Goal: Information Seeking & Learning: Find specific page/section

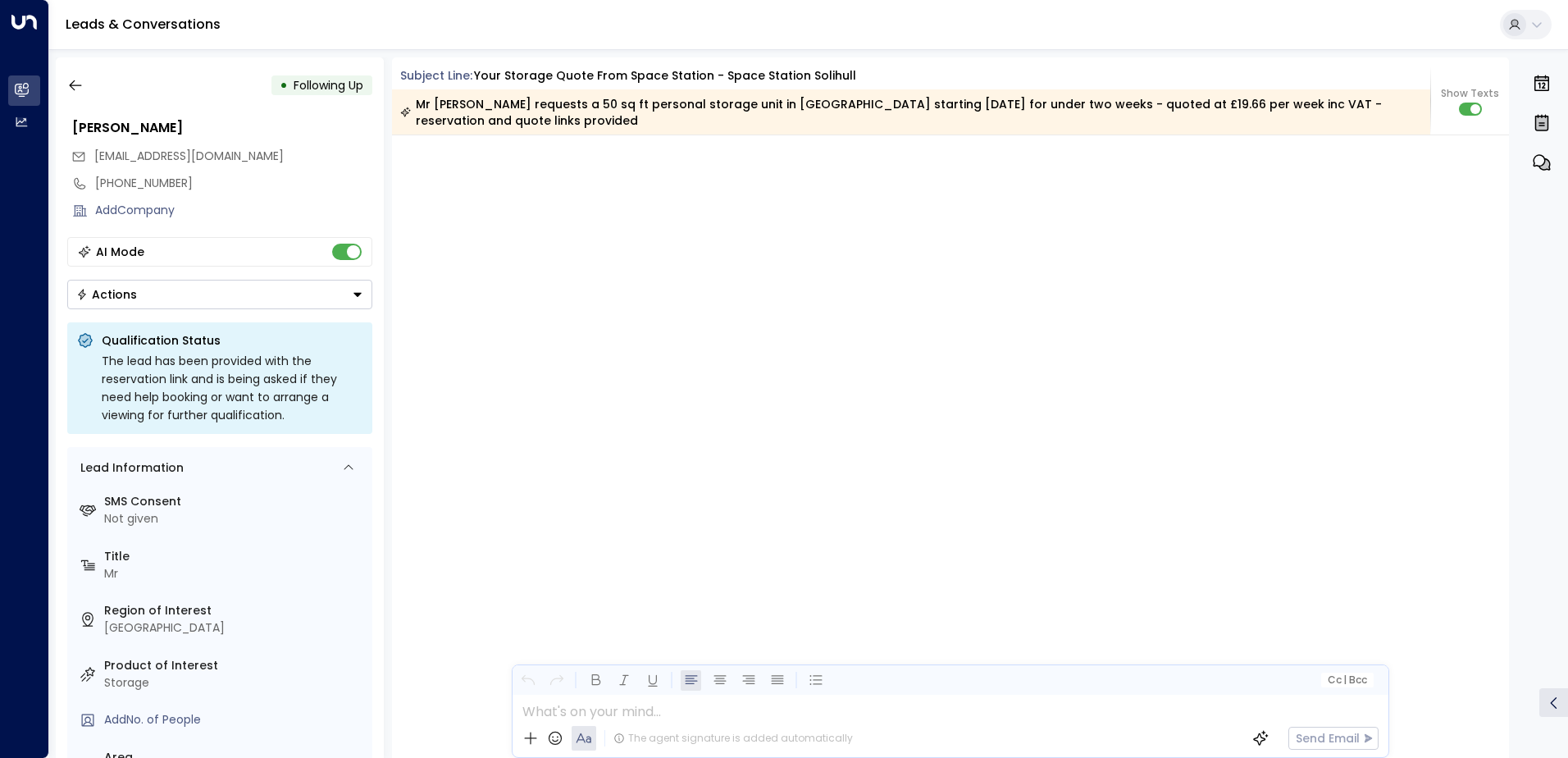
scroll to position [2208, 0]
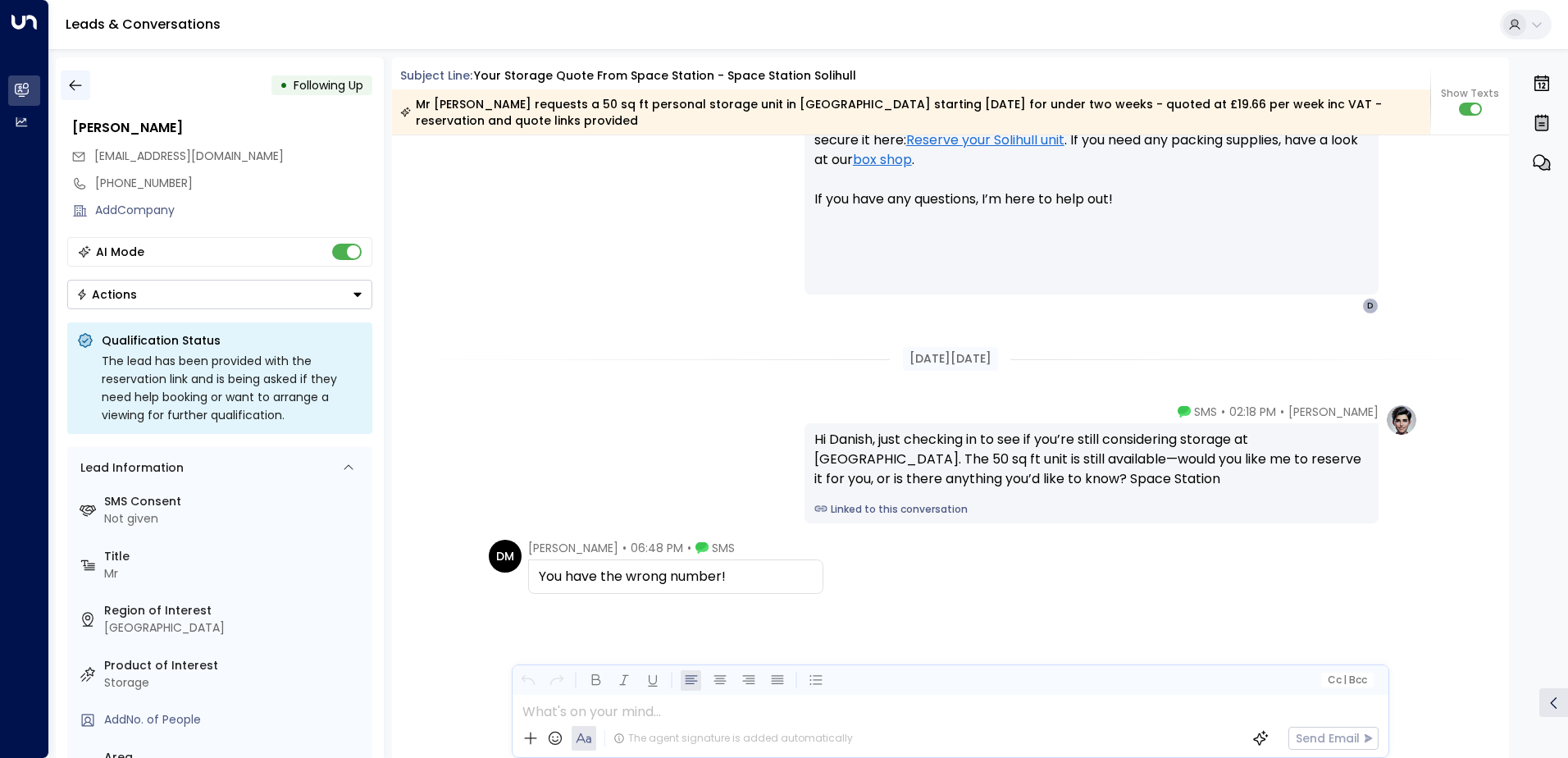
click at [80, 82] on icon "button" at bounding box center [74, 85] width 16 height 16
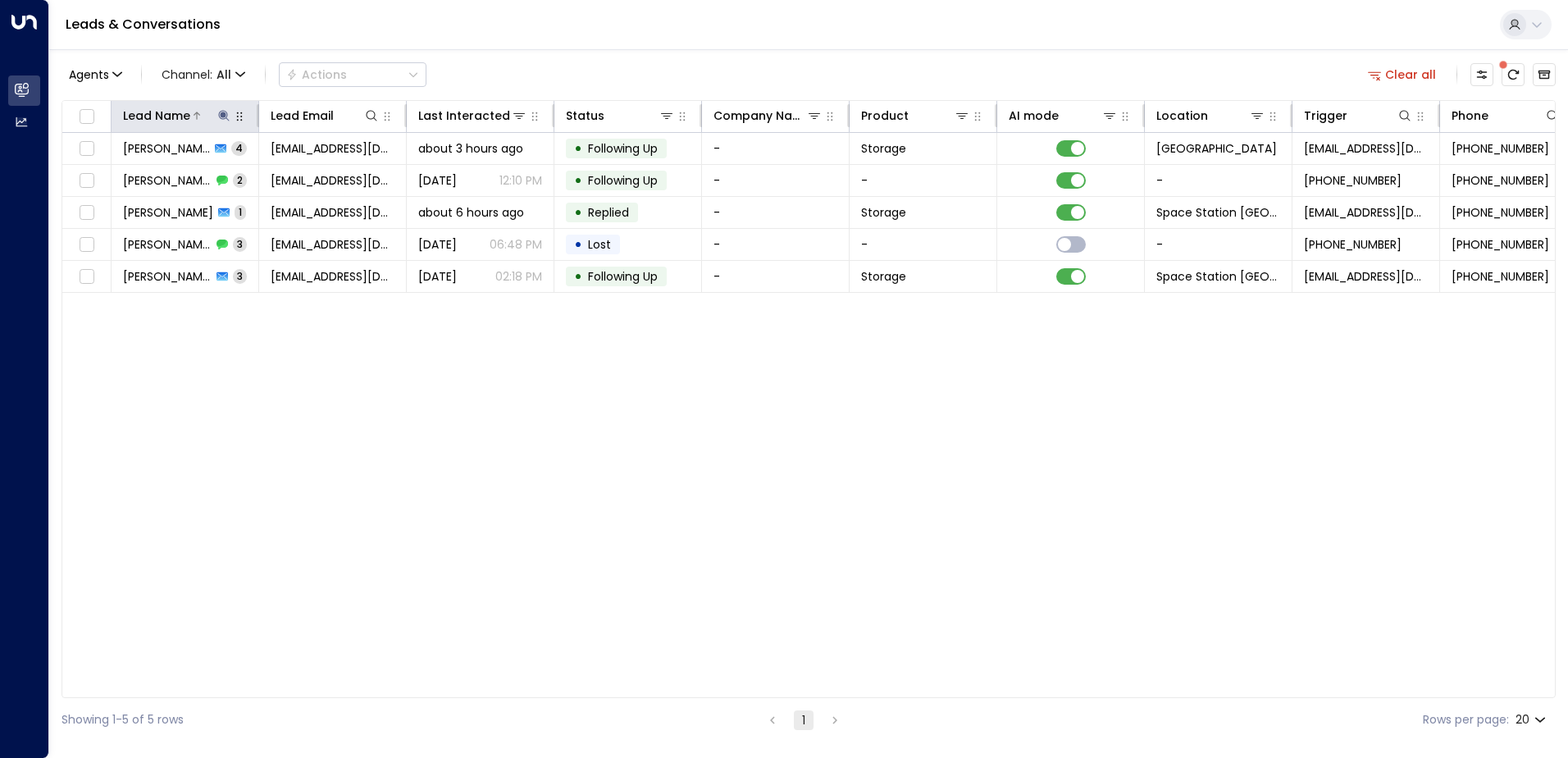
click at [224, 118] on icon at bounding box center [224, 116] width 13 height 13
click at [328, 175] on icon "button" at bounding box center [327, 174] width 10 height 10
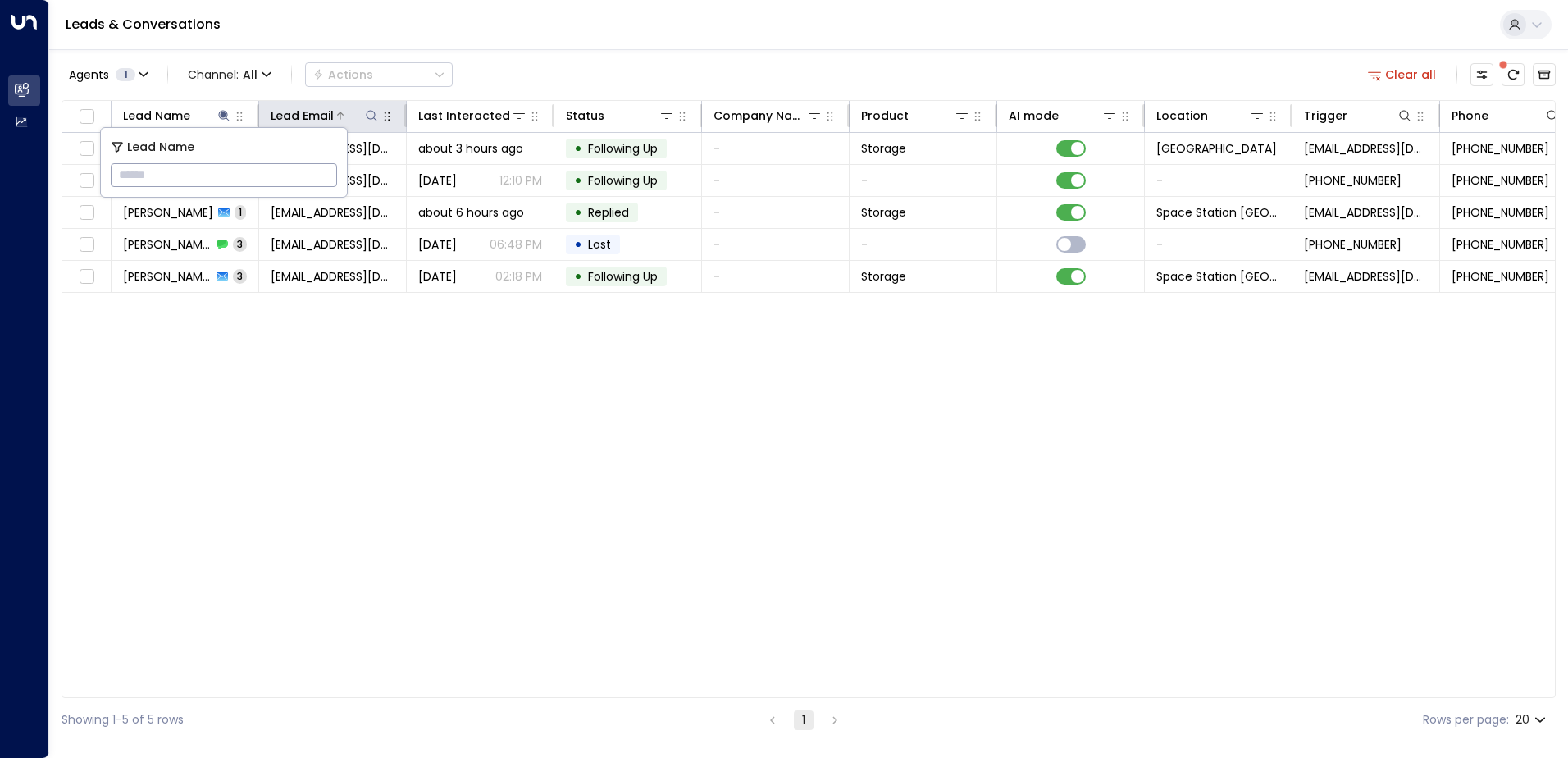
click at [376, 115] on icon at bounding box center [372, 116] width 13 height 13
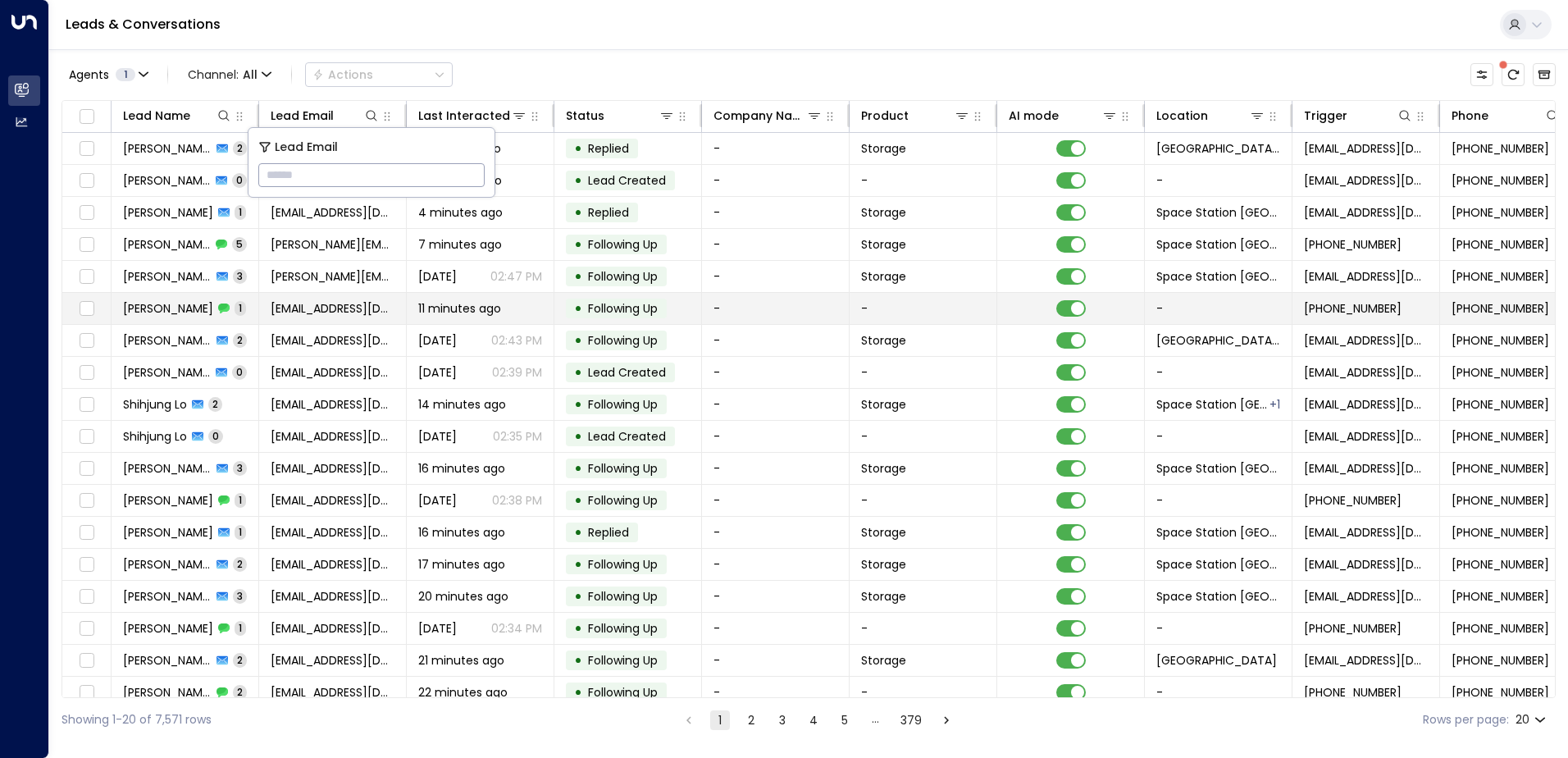
type input "**********"
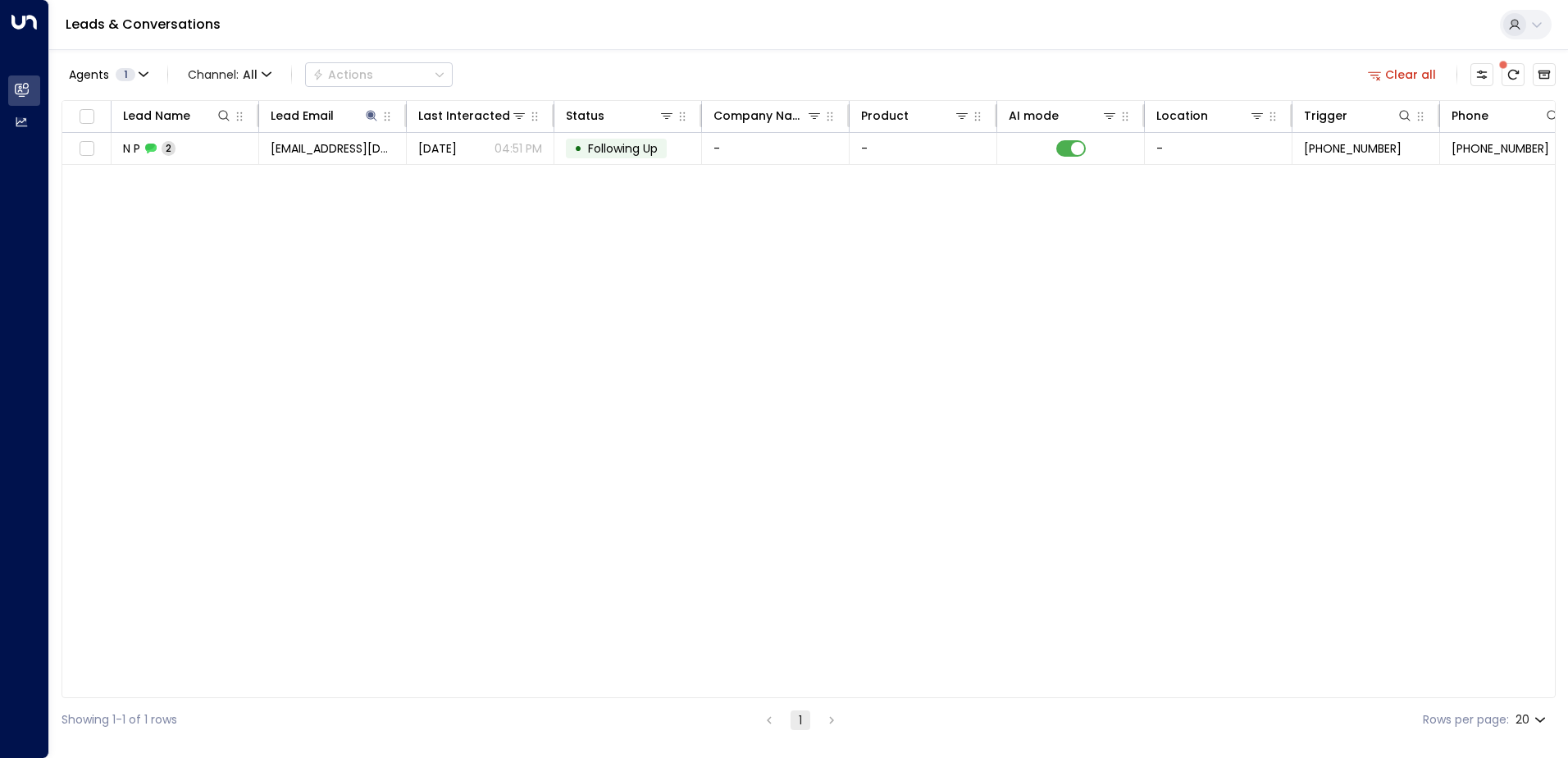
click at [590, 290] on div "Lead Name Lead Email Last Interacted Status Company Name Product AI mode Locati…" at bounding box center [808, 398] width 1495 height 598
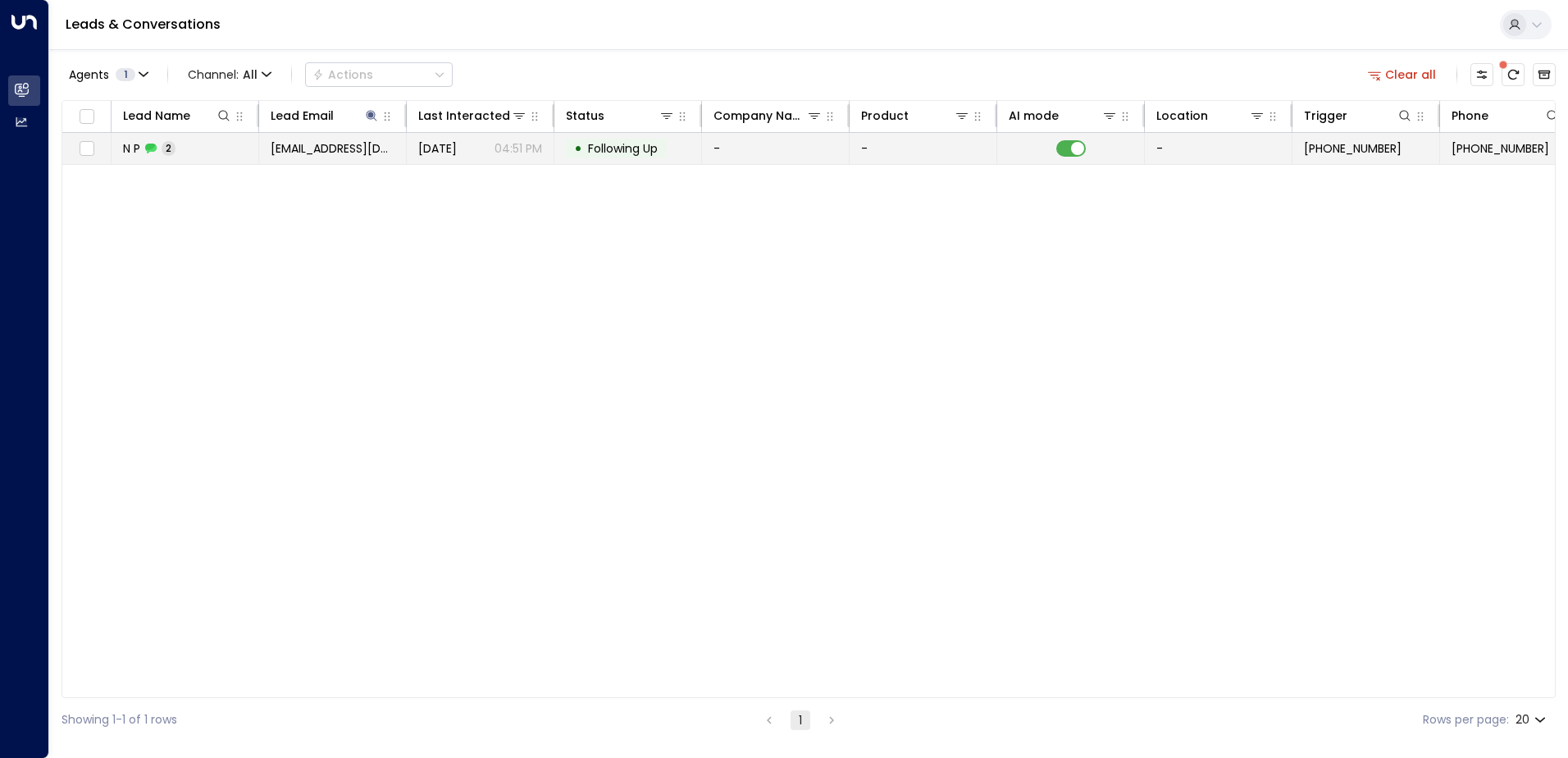
click at [597, 155] on span "Following Up" at bounding box center [623, 148] width 70 height 16
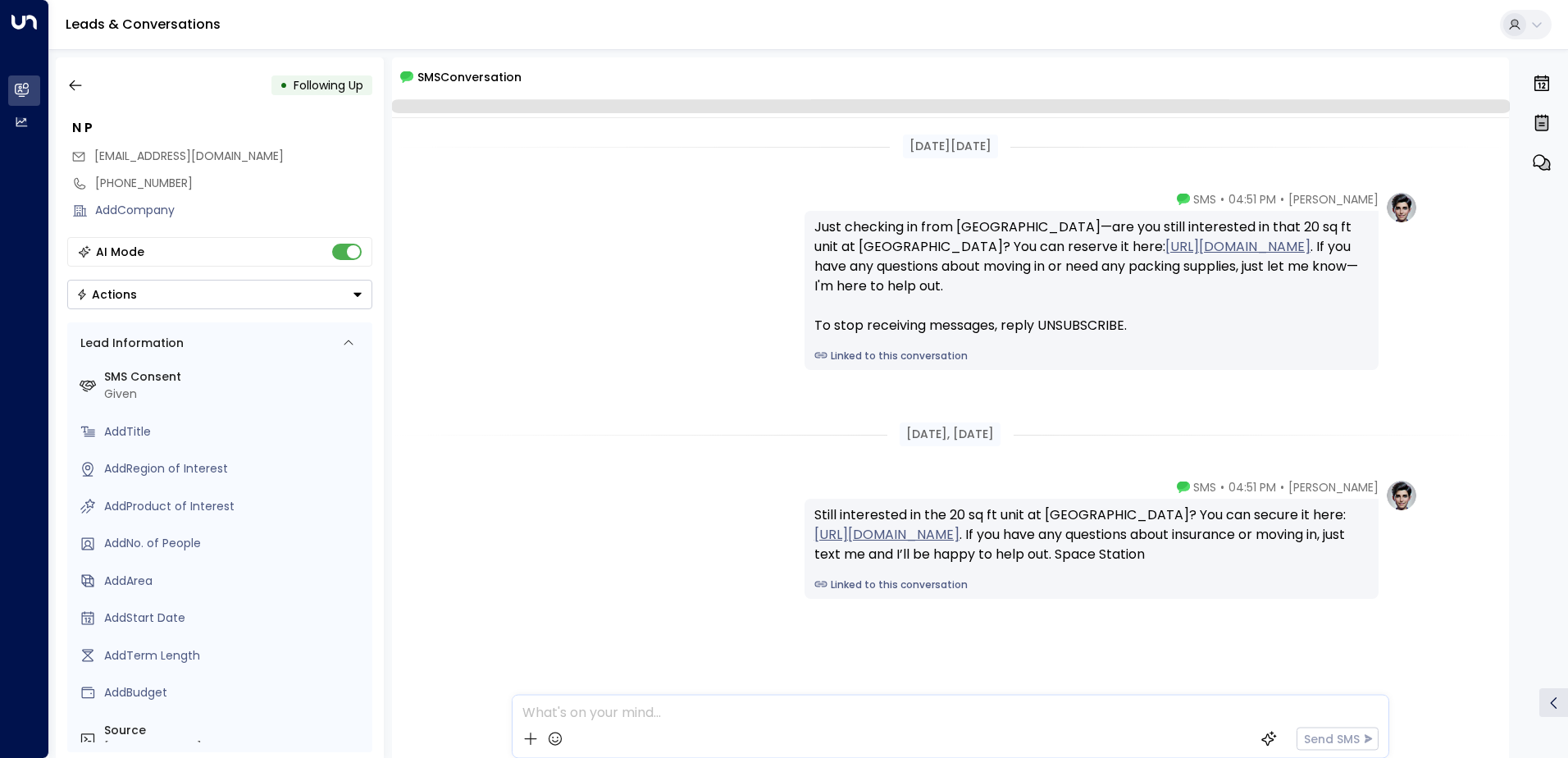
scroll to position [24, 0]
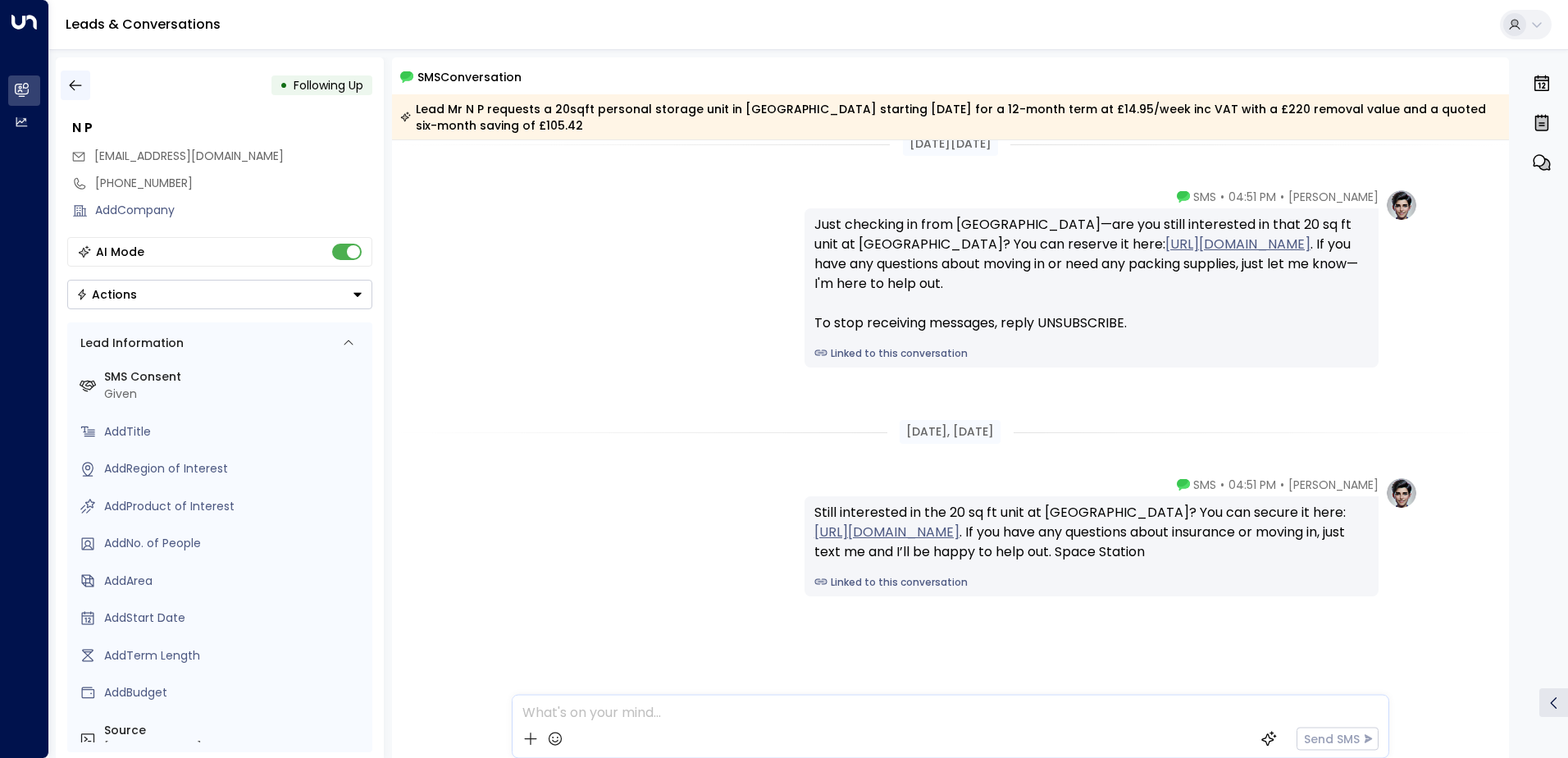
click at [73, 79] on icon "button" at bounding box center [74, 85] width 16 height 16
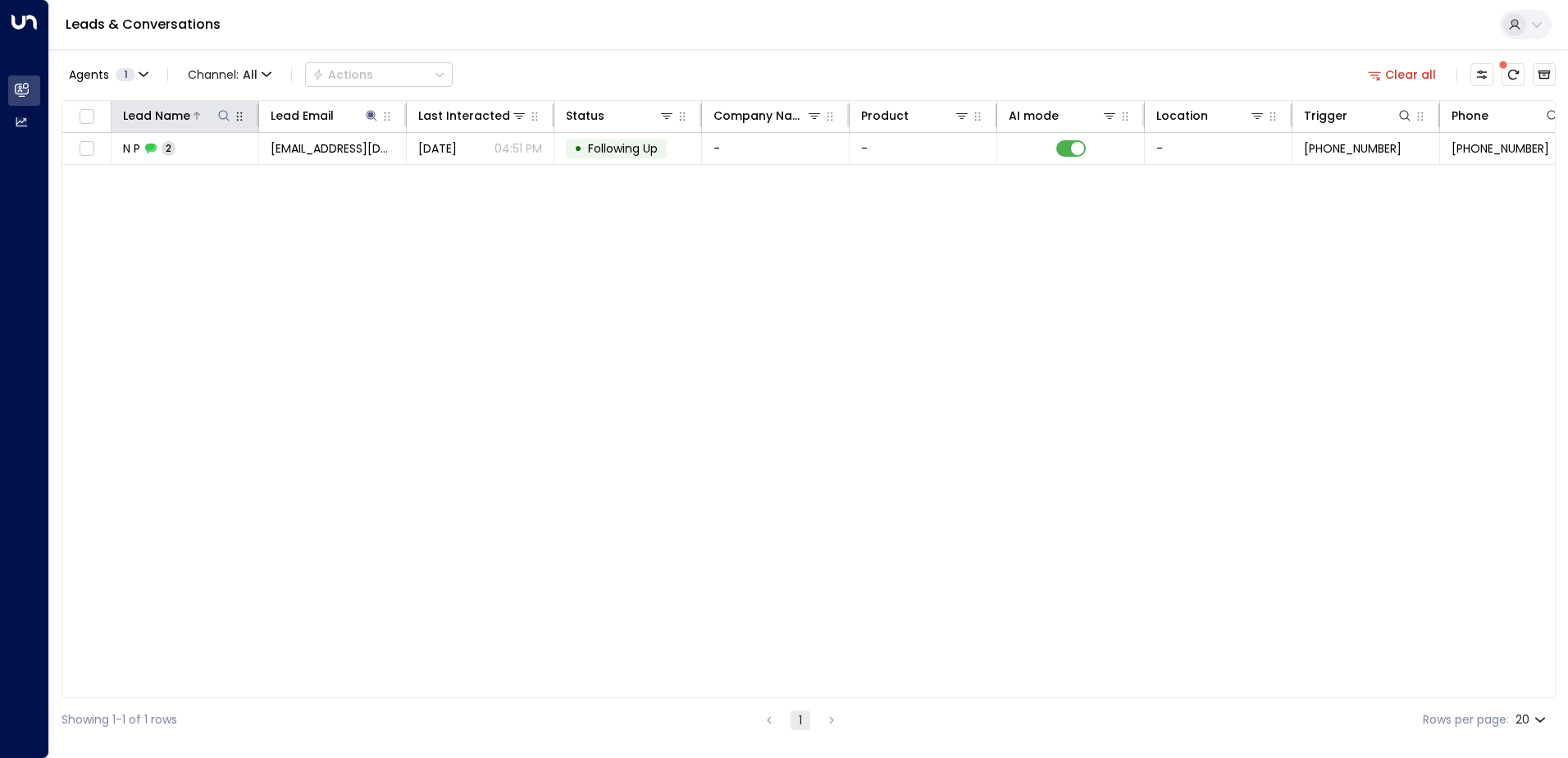
click at [222, 121] on icon at bounding box center [224, 116] width 13 height 13
click at [374, 118] on icon at bounding box center [371, 115] width 10 height 10
click at [469, 175] on icon "button" at bounding box center [473, 174] width 10 height 10
click at [226, 118] on icon at bounding box center [224, 116] width 13 height 13
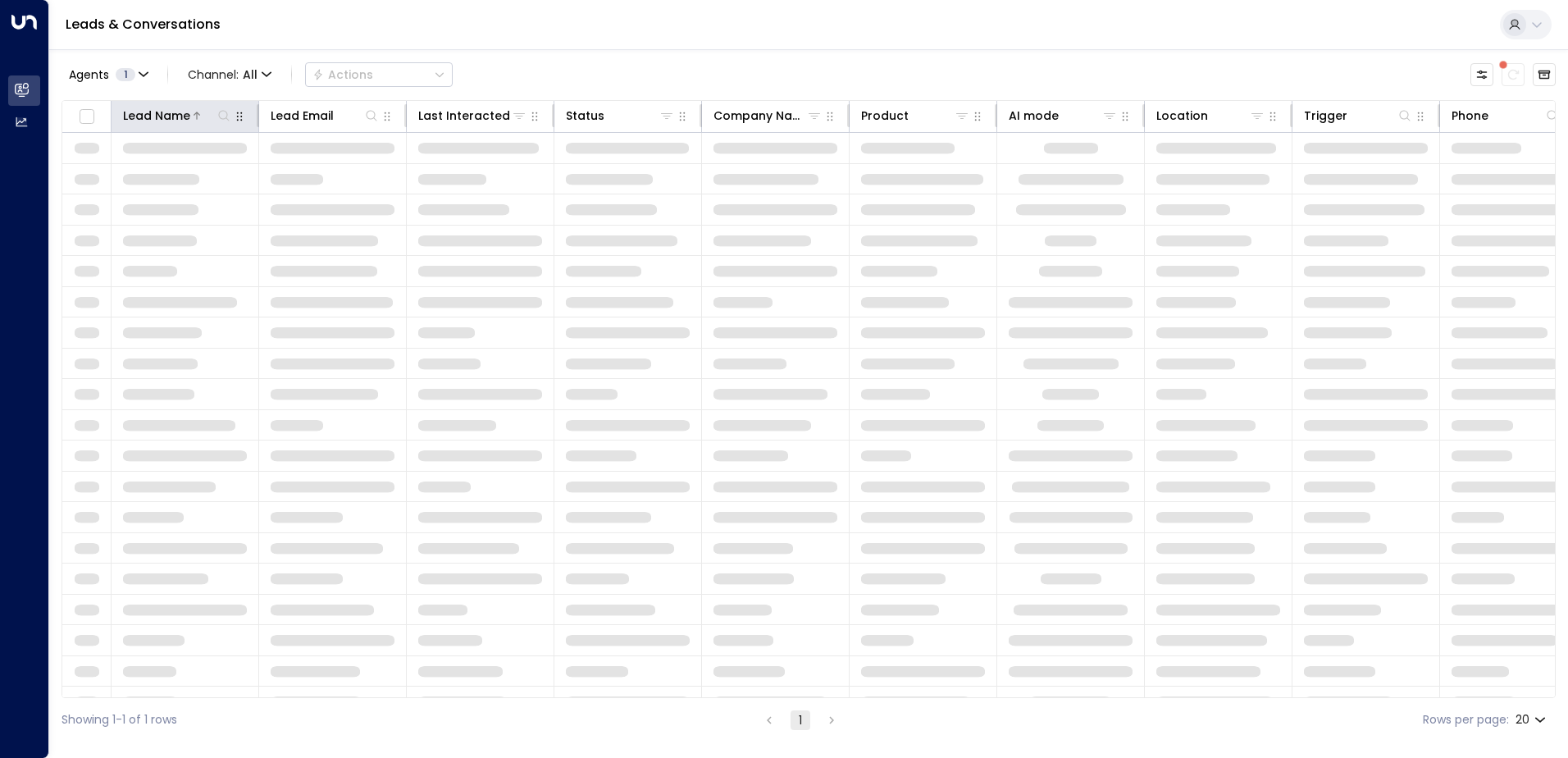
click at [218, 115] on icon at bounding box center [224, 116] width 13 height 13
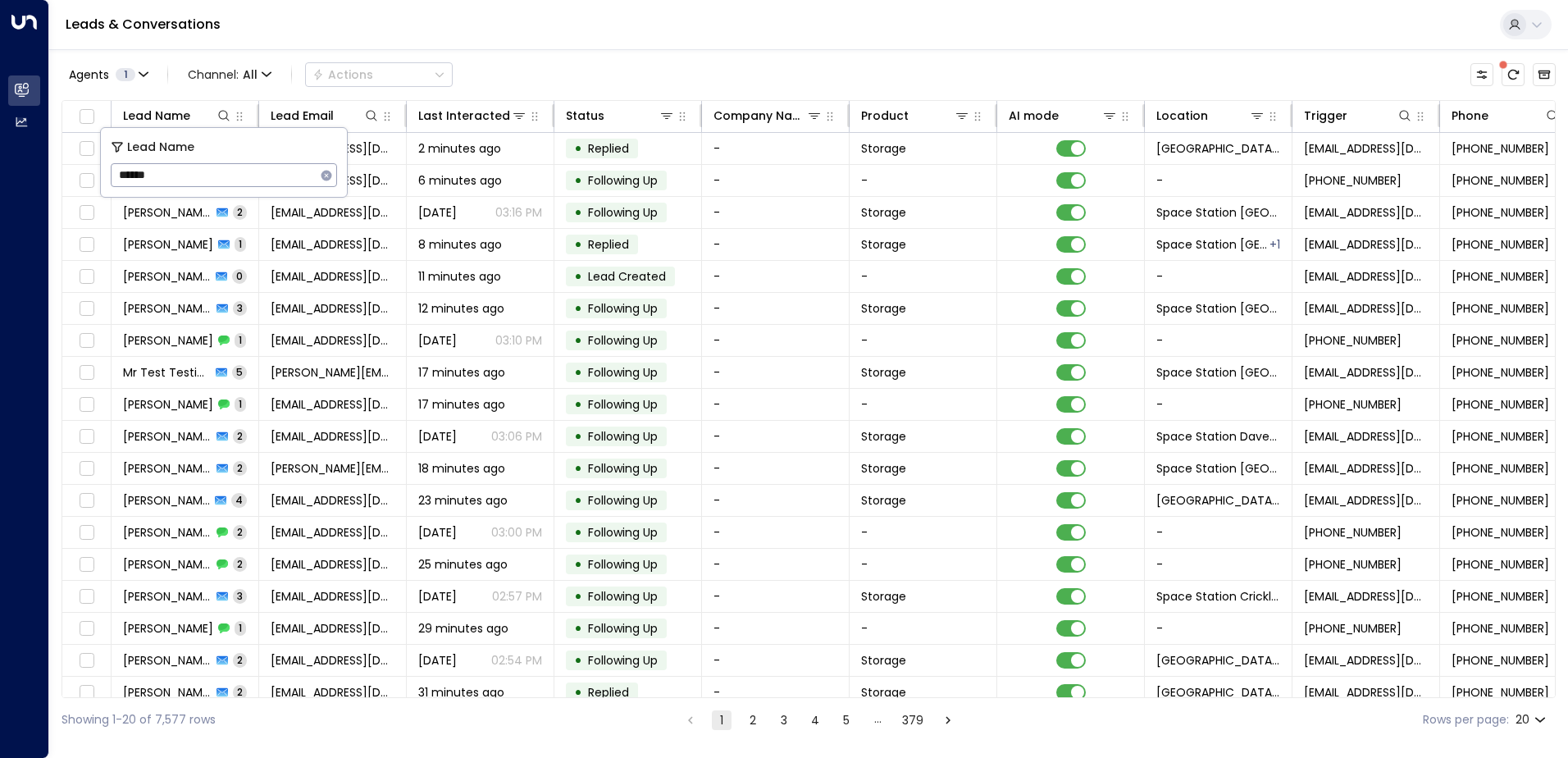
type input "*******"
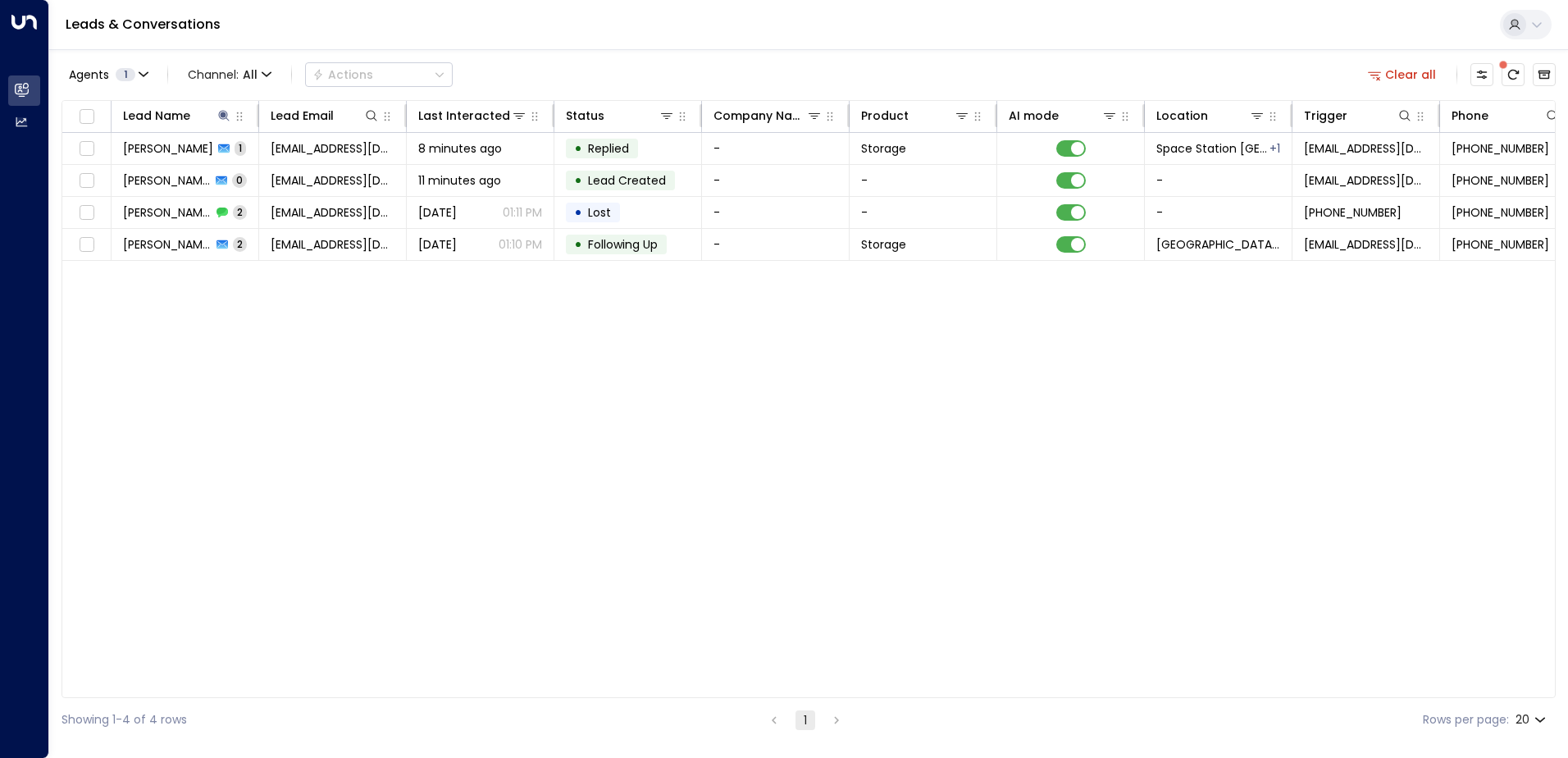
click at [558, 419] on div "Lead Name Lead Email Last Interacted Status Company Name Product AI mode Locati…" at bounding box center [808, 398] width 1495 height 598
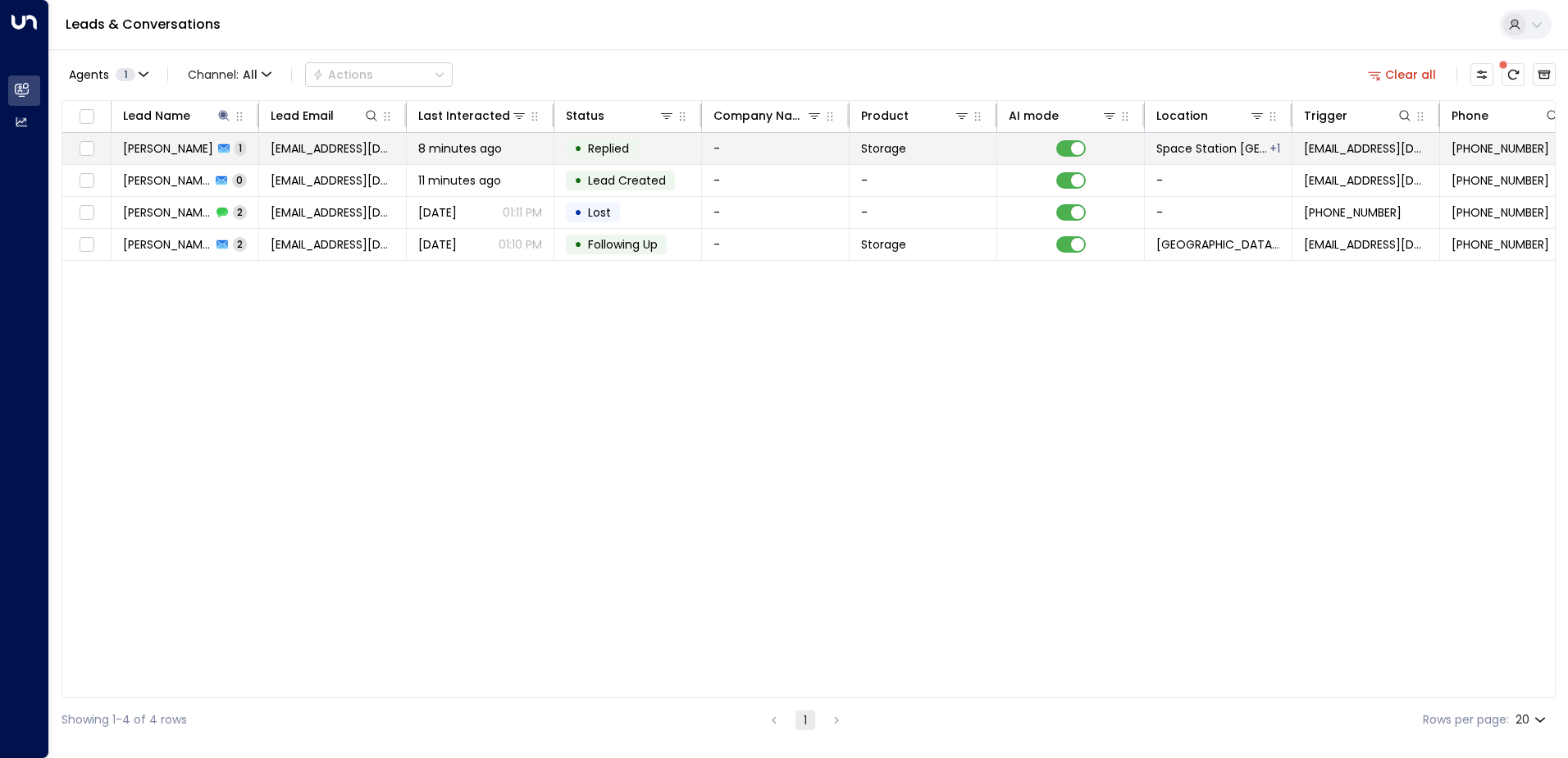
click at [624, 150] on span "Replied" at bounding box center [609, 148] width 41 height 16
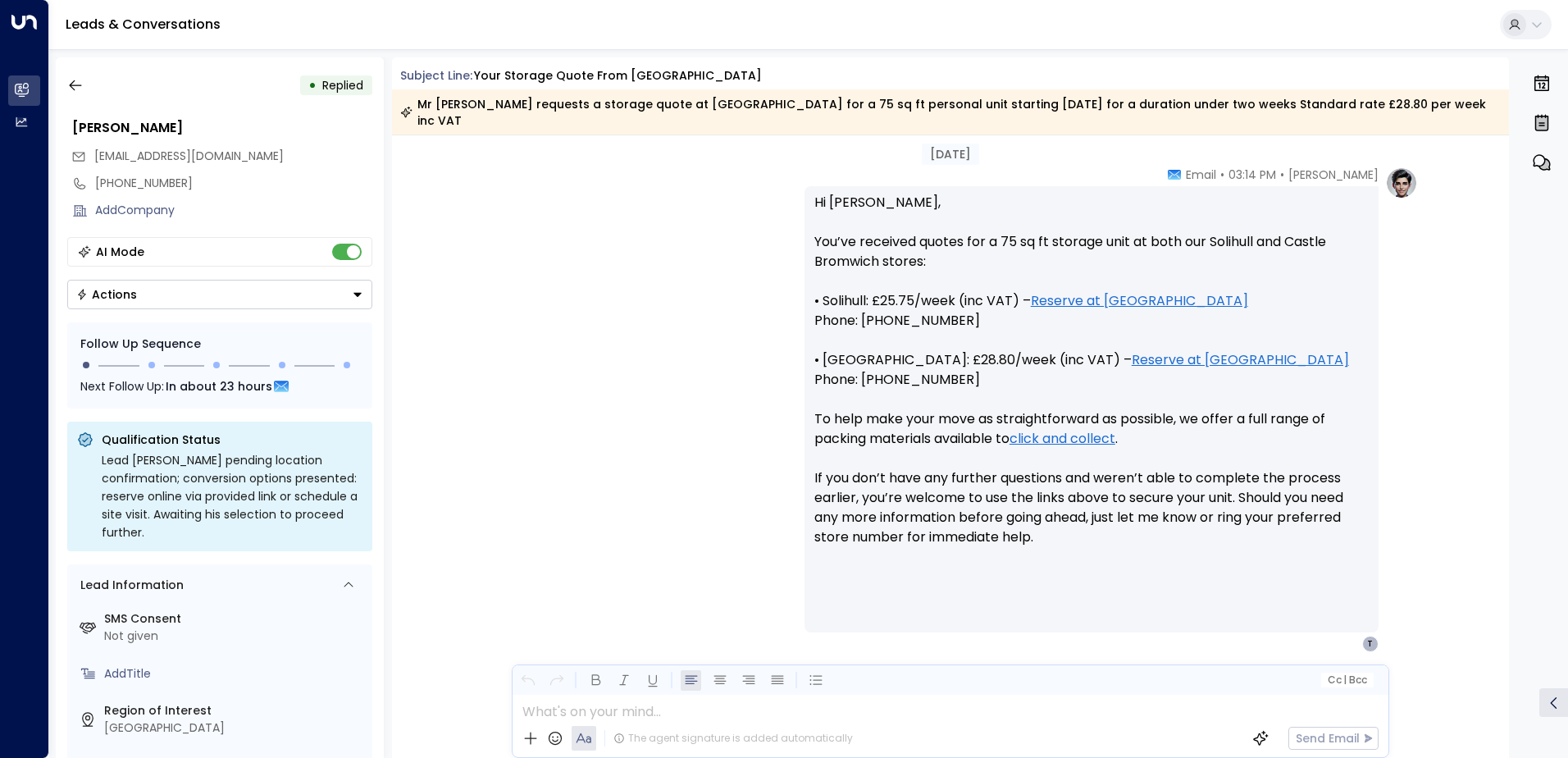
scroll to position [589, 0]
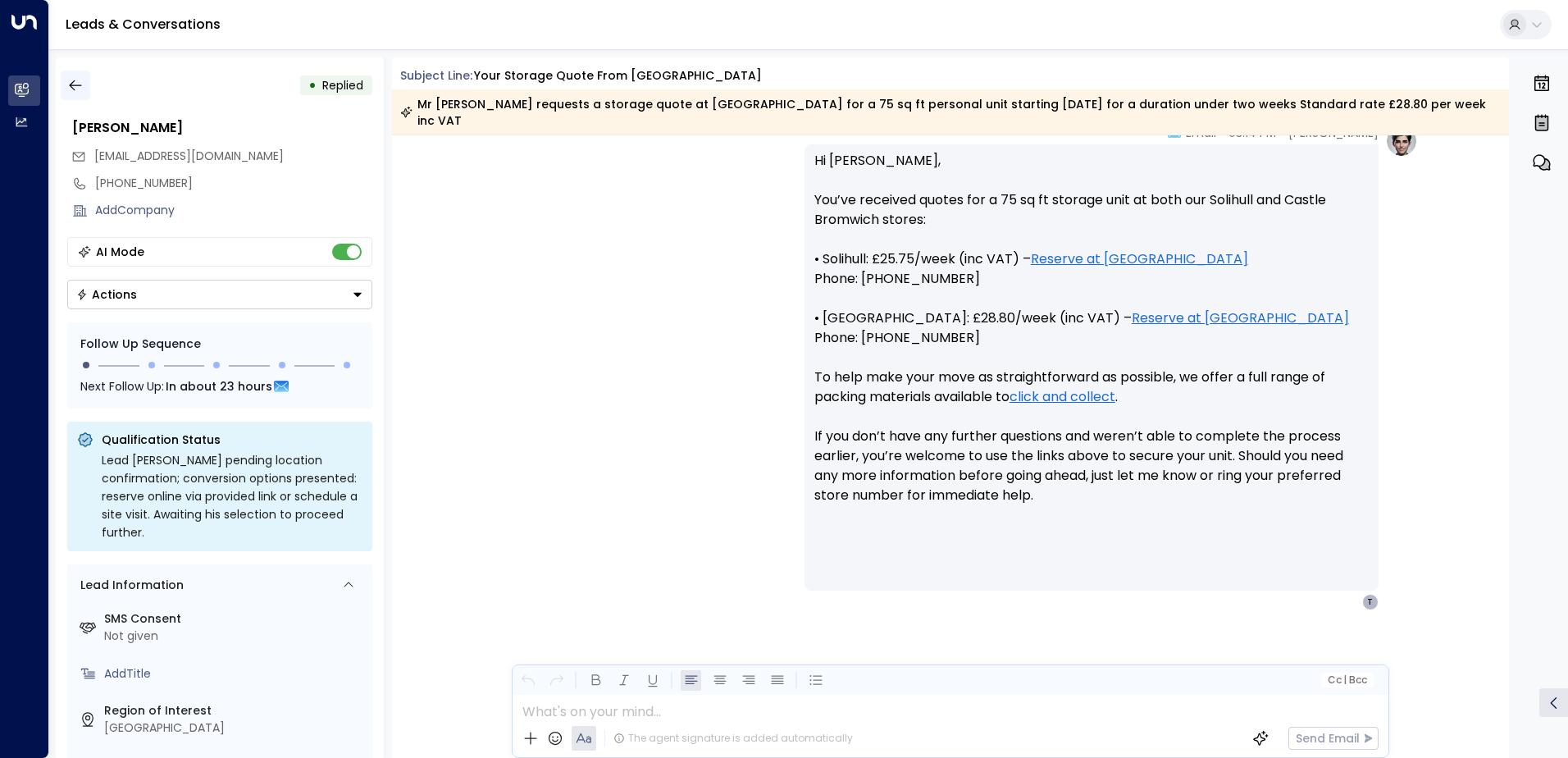
click at [75, 80] on icon "button" at bounding box center [74, 85] width 16 height 16
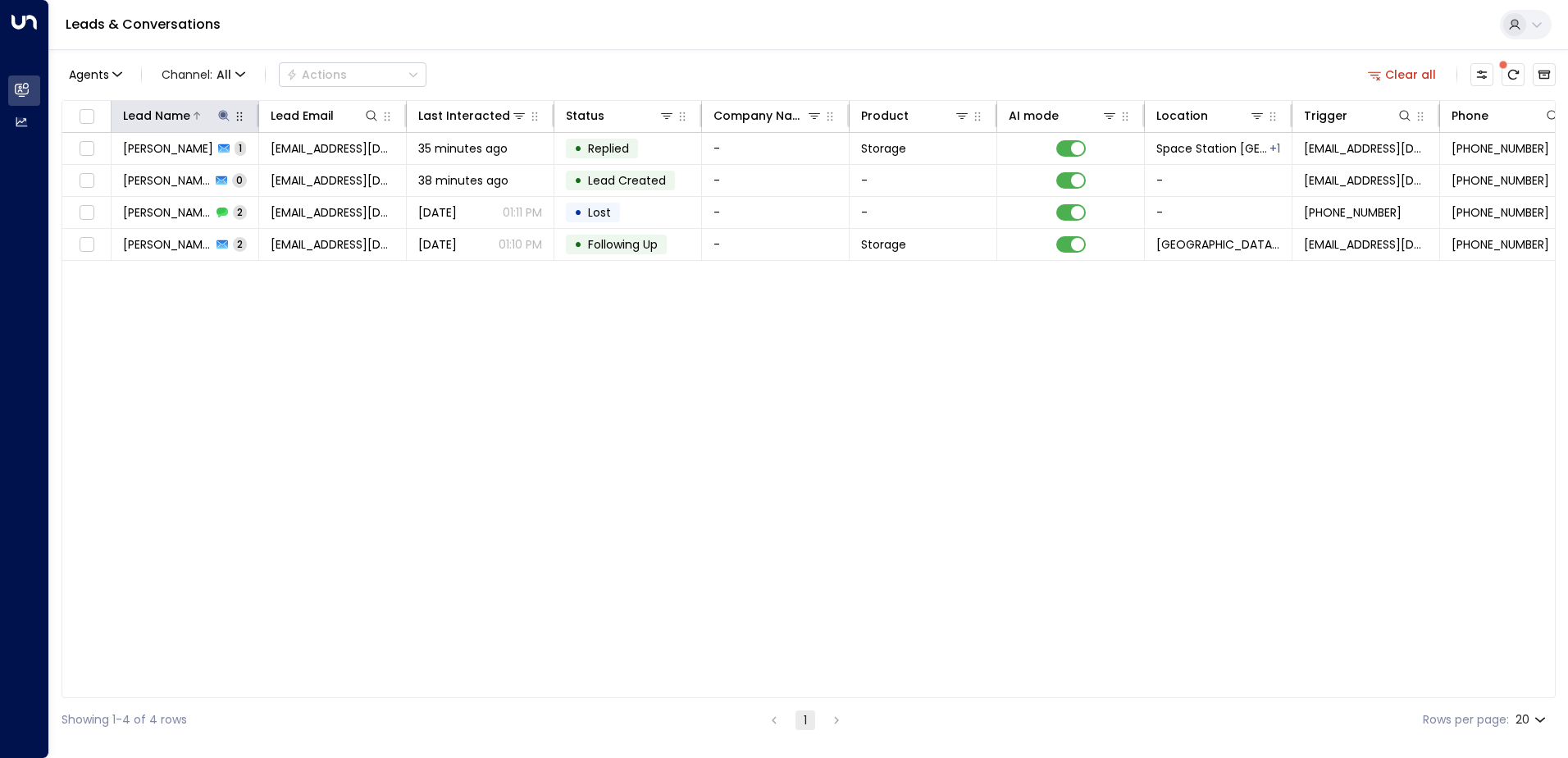
click at [231, 117] on button at bounding box center [223, 115] width 16 height 16
click at [326, 177] on icon "button" at bounding box center [327, 174] width 10 height 10
click at [264, 182] on input "text" at bounding box center [224, 175] width 226 height 30
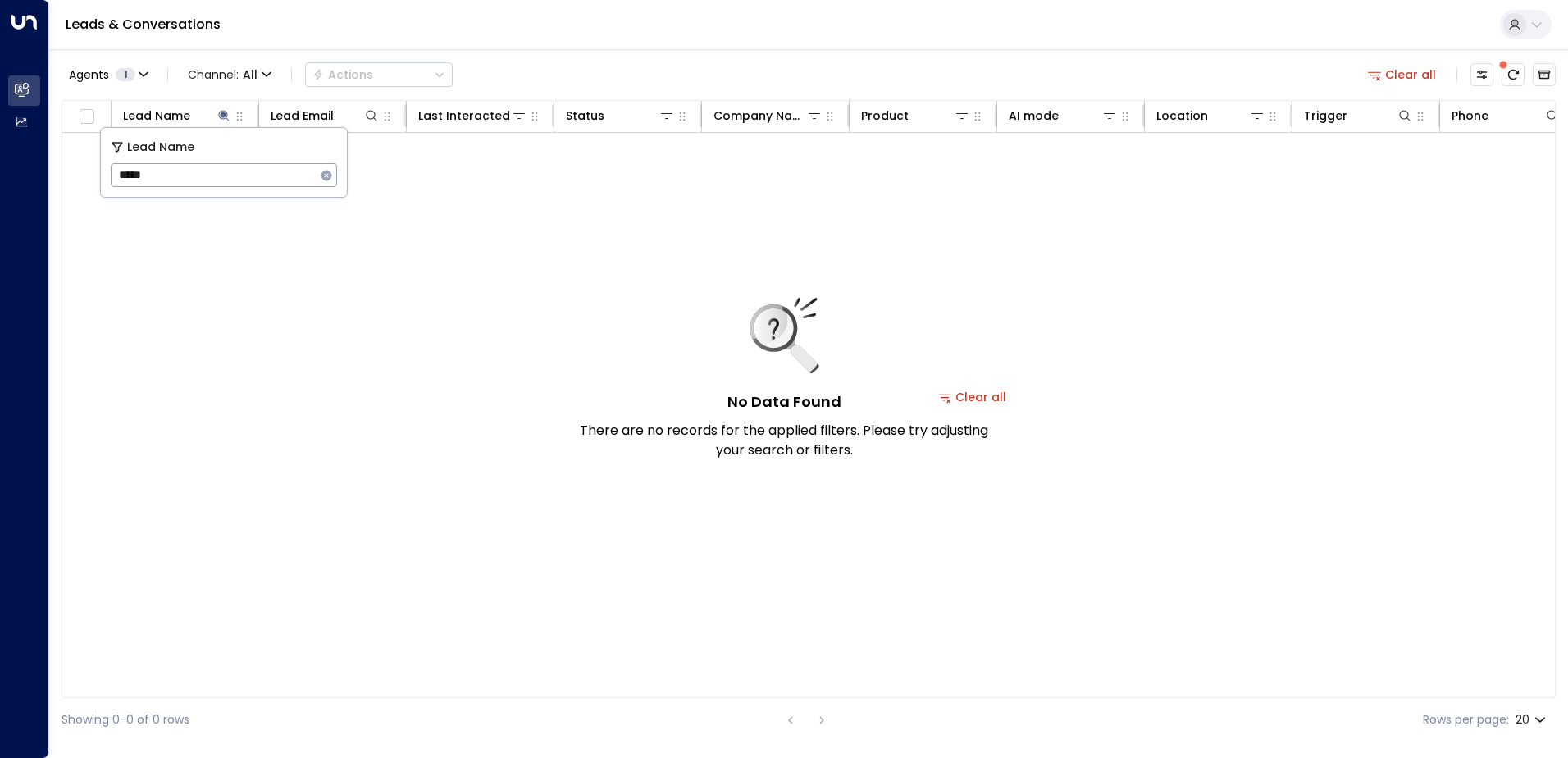
type input "******"
click at [581, 233] on div "No Data Found There are no records for the applied filters. Please try adjustin…" at bounding box center [972, 396] width 1820 height 528
click at [374, 119] on icon at bounding box center [372, 116] width 13 height 13
click at [226, 120] on icon at bounding box center [224, 116] width 13 height 13
click at [220, 123] on button at bounding box center [223, 115] width 16 height 16
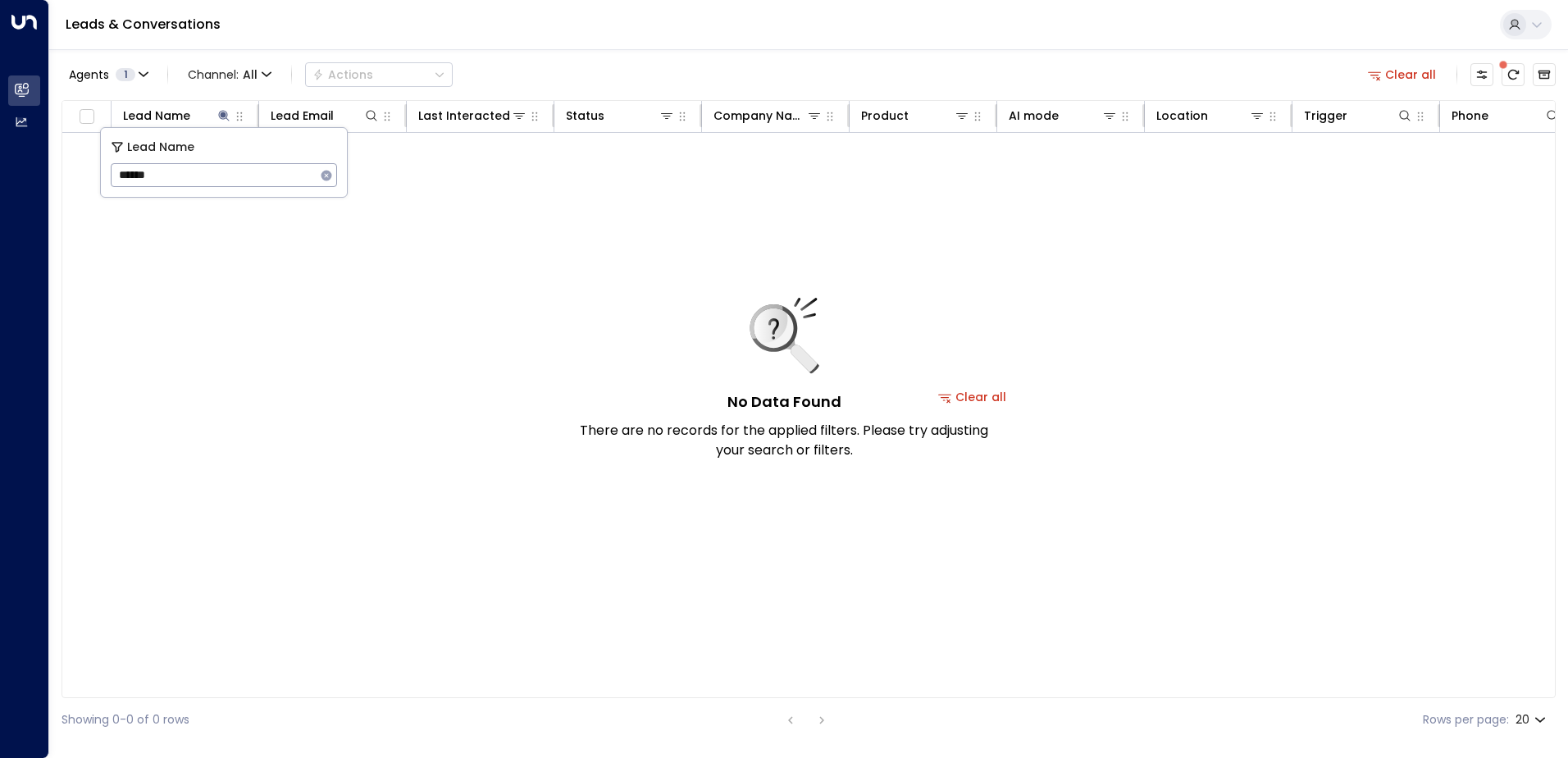
click at [322, 176] on icon "button" at bounding box center [327, 174] width 10 height 10
click at [239, 177] on input "text" at bounding box center [224, 175] width 226 height 30
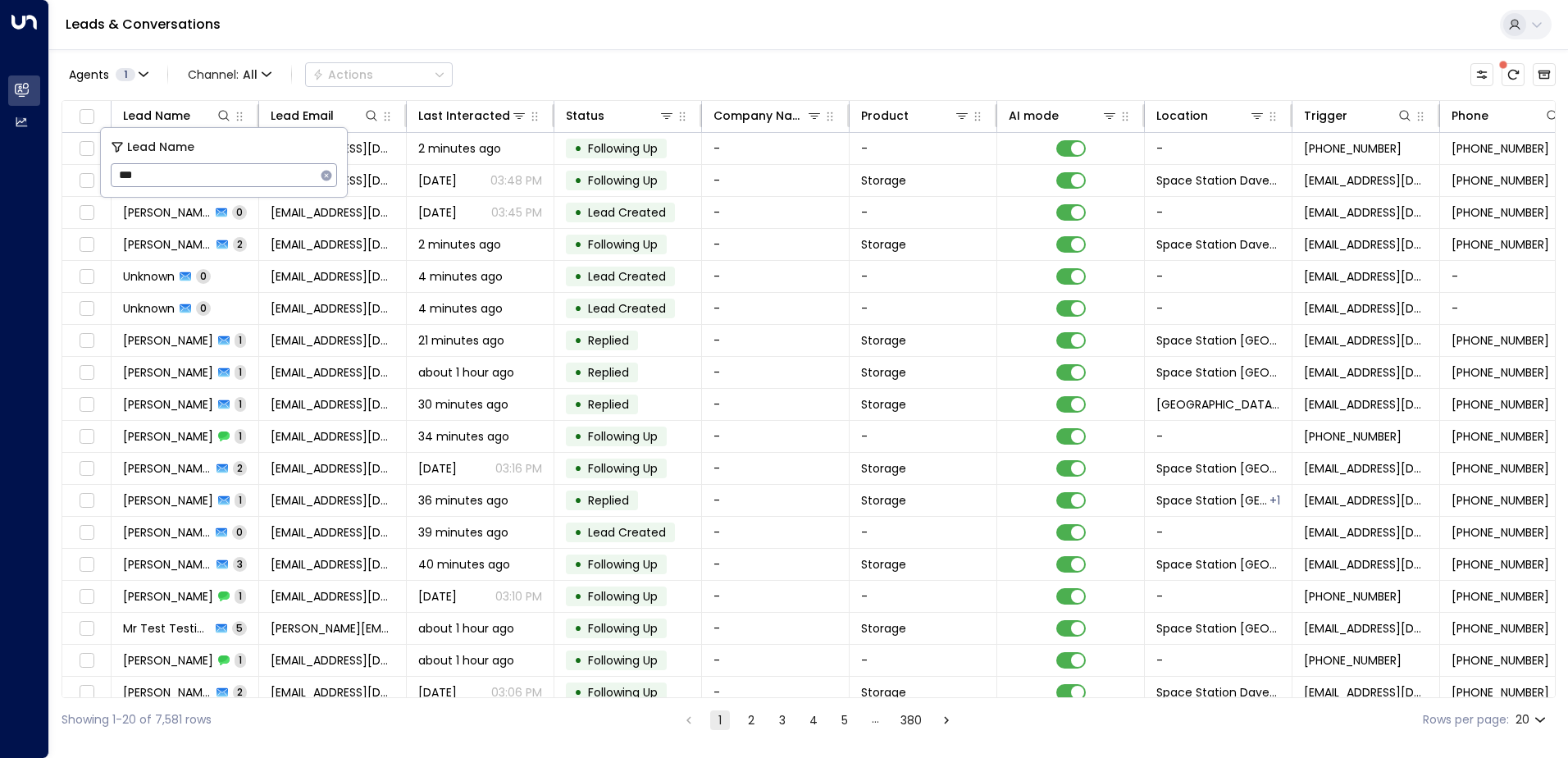
type input "****"
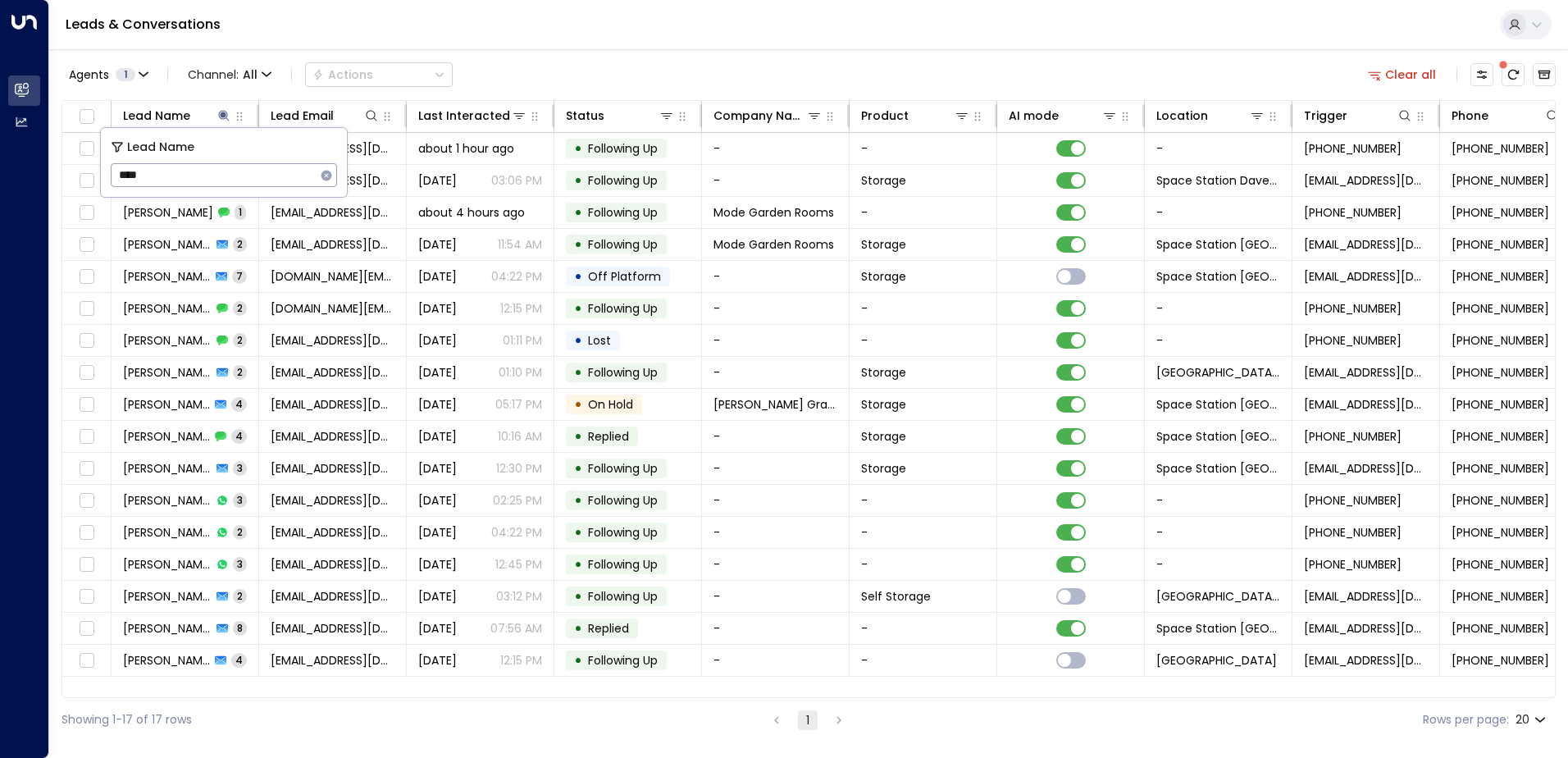
click at [632, 32] on div "Leads & Conversations" at bounding box center [808, 24] width 1519 height 50
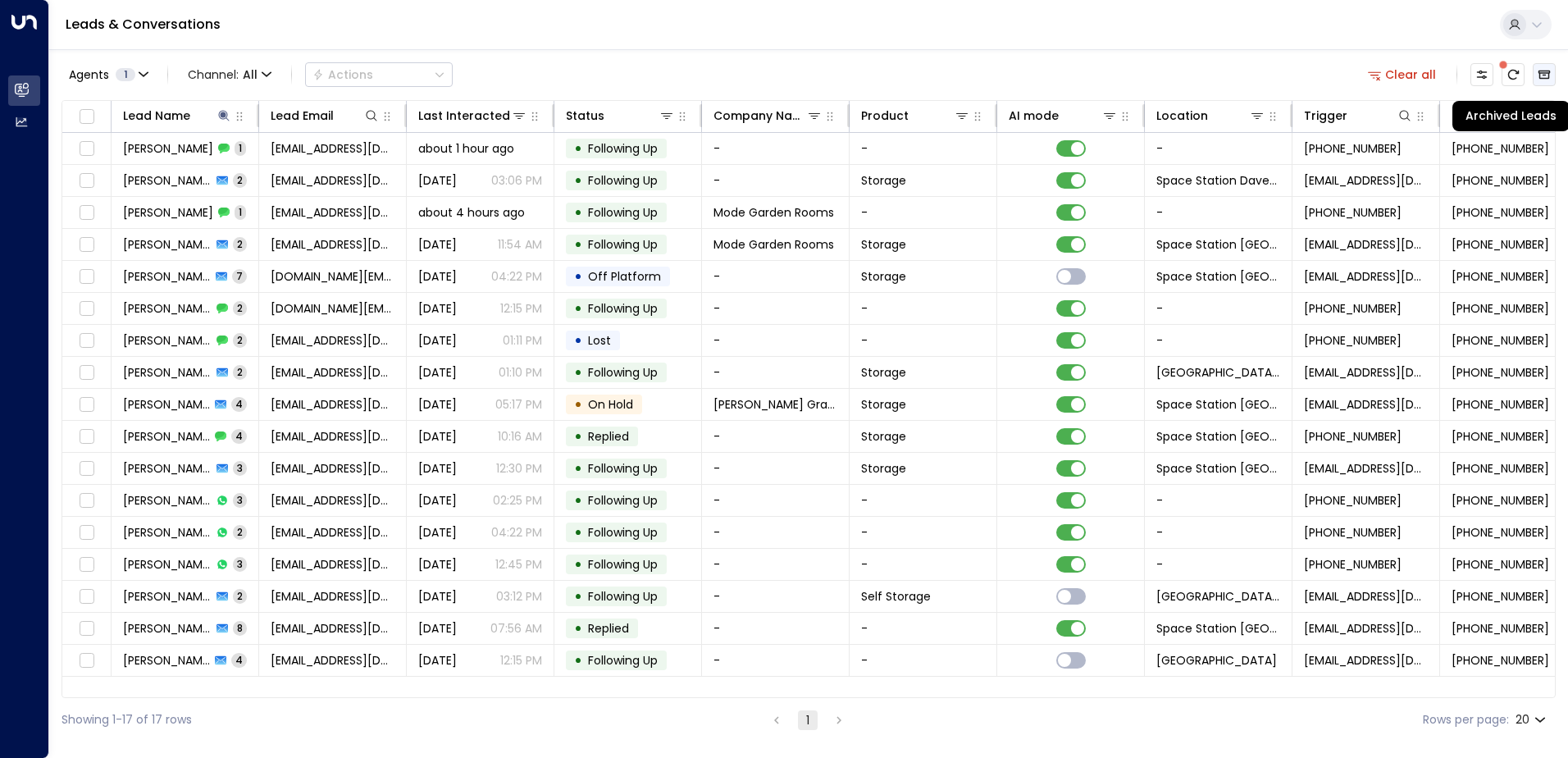
click at [1550, 72] on icon "Archived Leads" at bounding box center [1544, 75] width 12 height 9
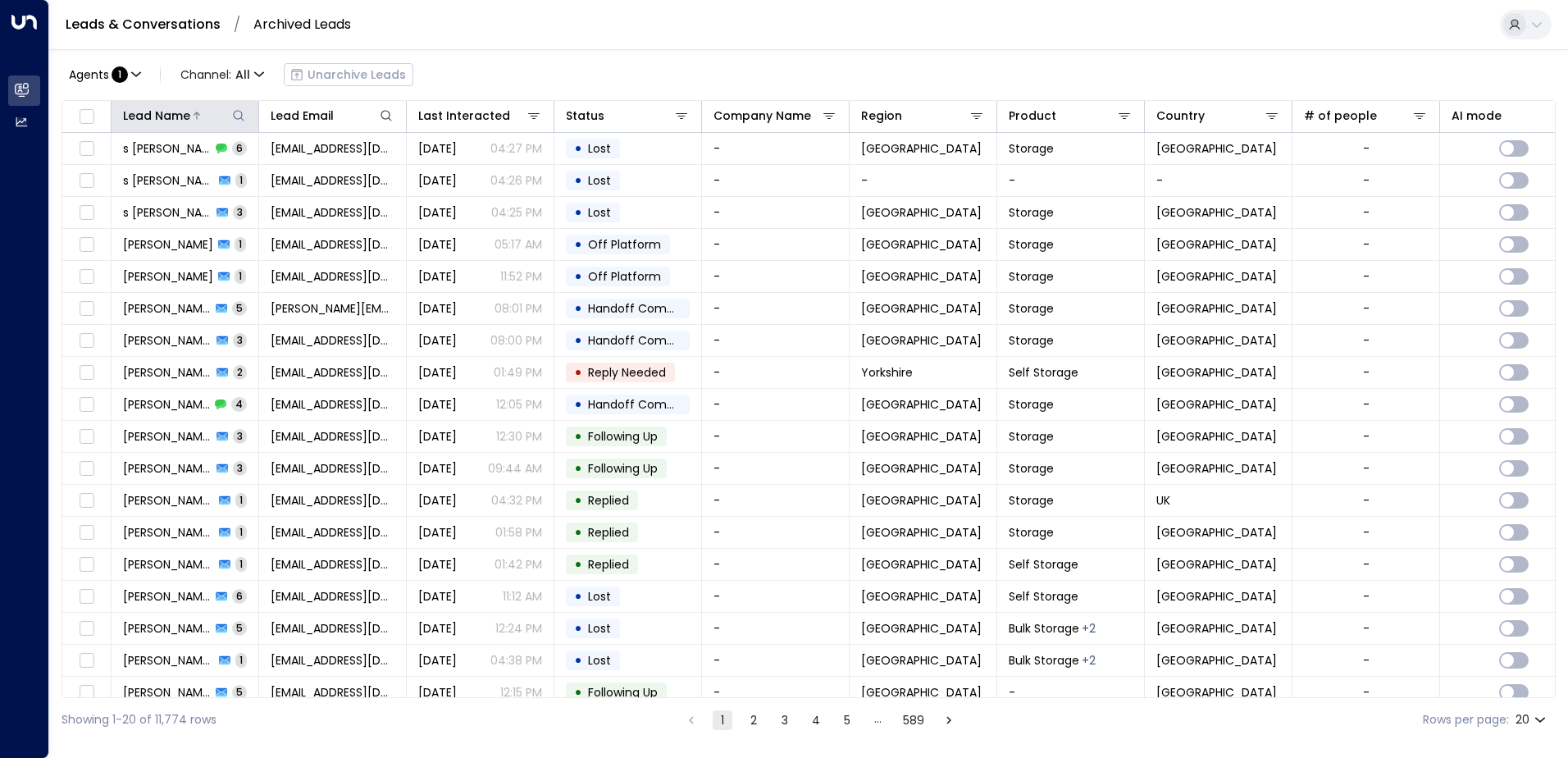
click at [237, 114] on icon at bounding box center [239, 116] width 13 height 13
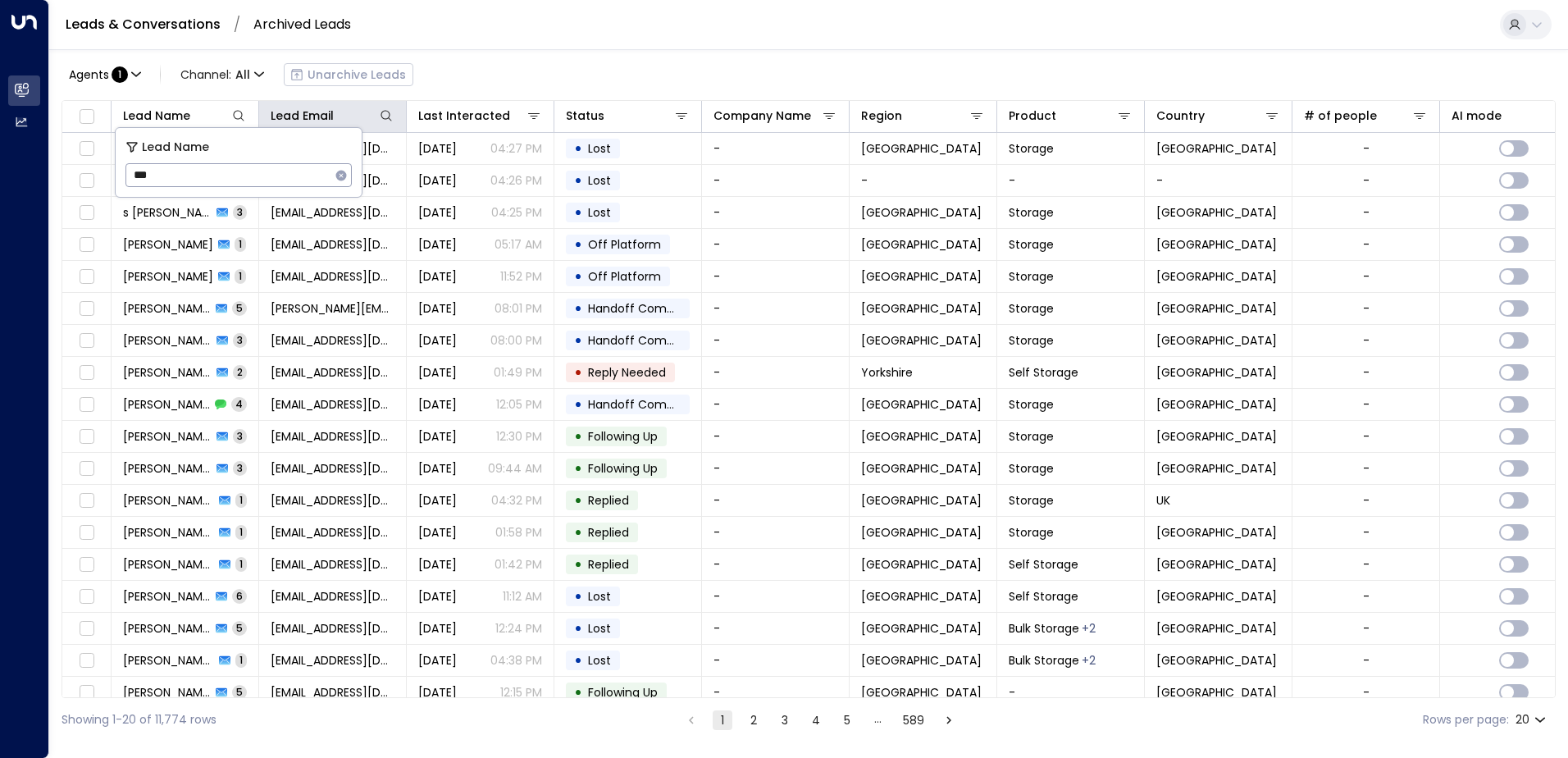
type input "****"
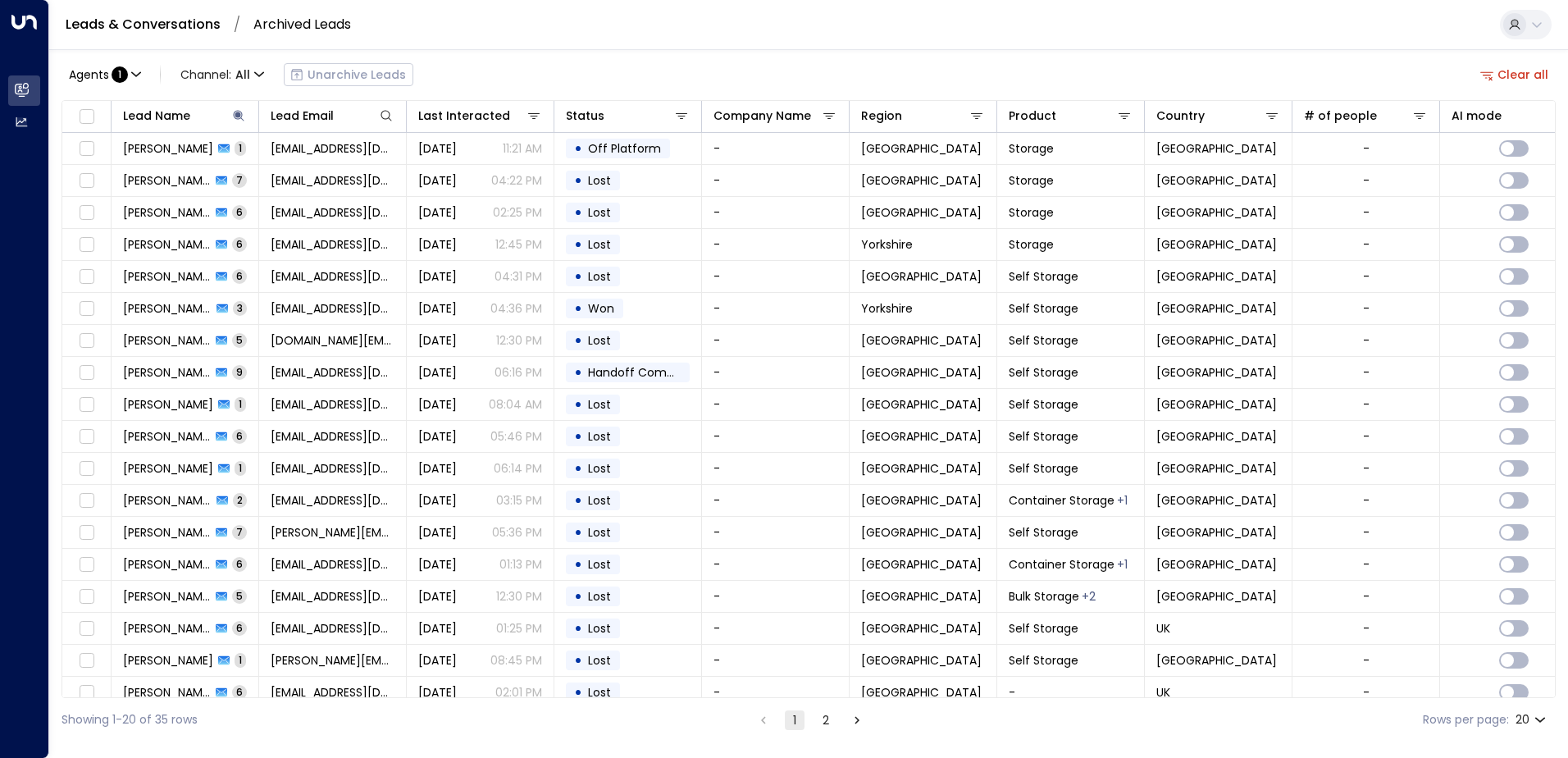
click at [524, 78] on div "Agents : 1 Channel: All Unarchive Leads Clear all" at bounding box center [808, 74] width 1495 height 35
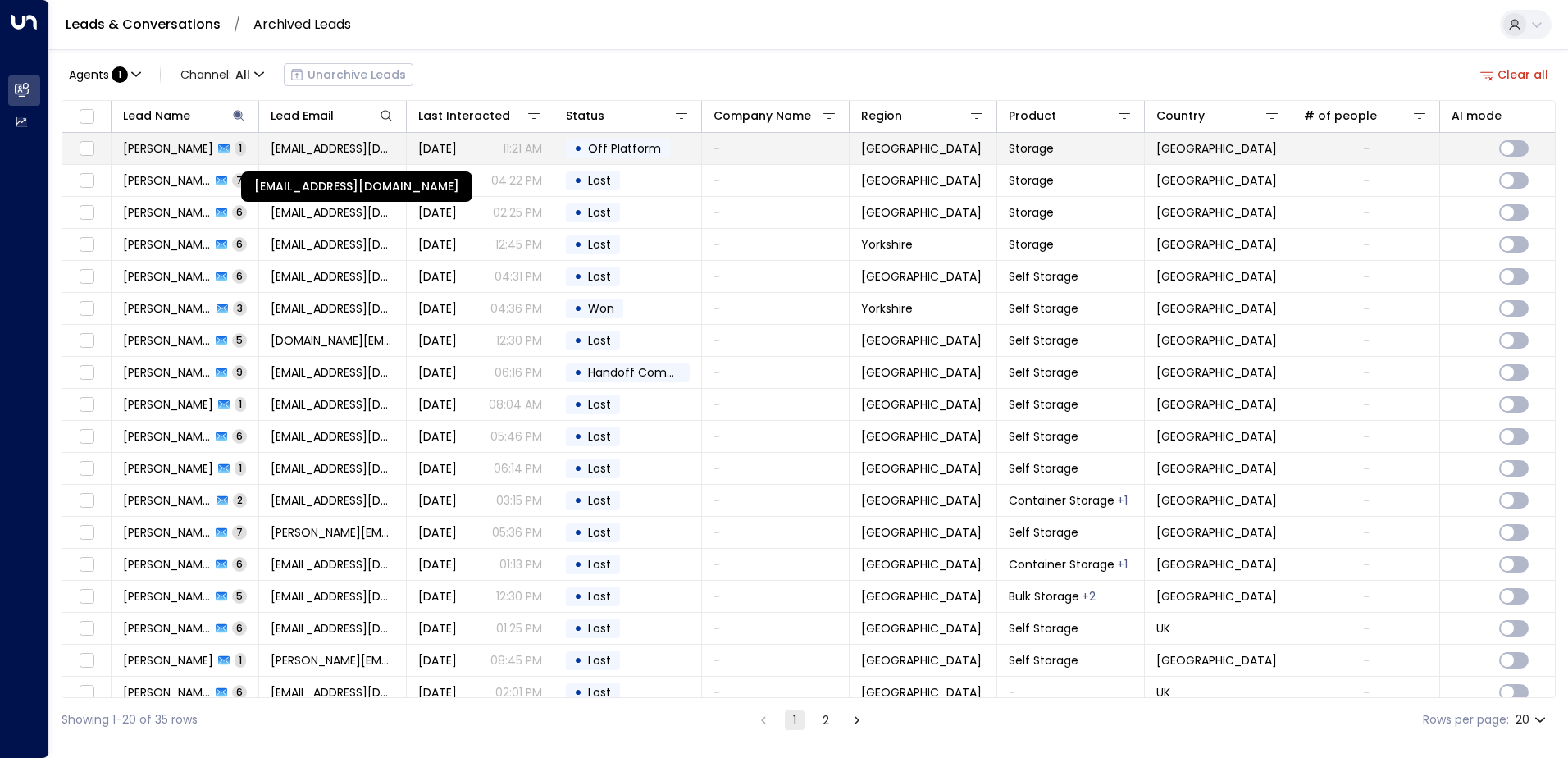
click at [374, 149] on span "[EMAIL_ADDRESS][DOMAIN_NAME]" at bounding box center [333, 148] width 124 height 16
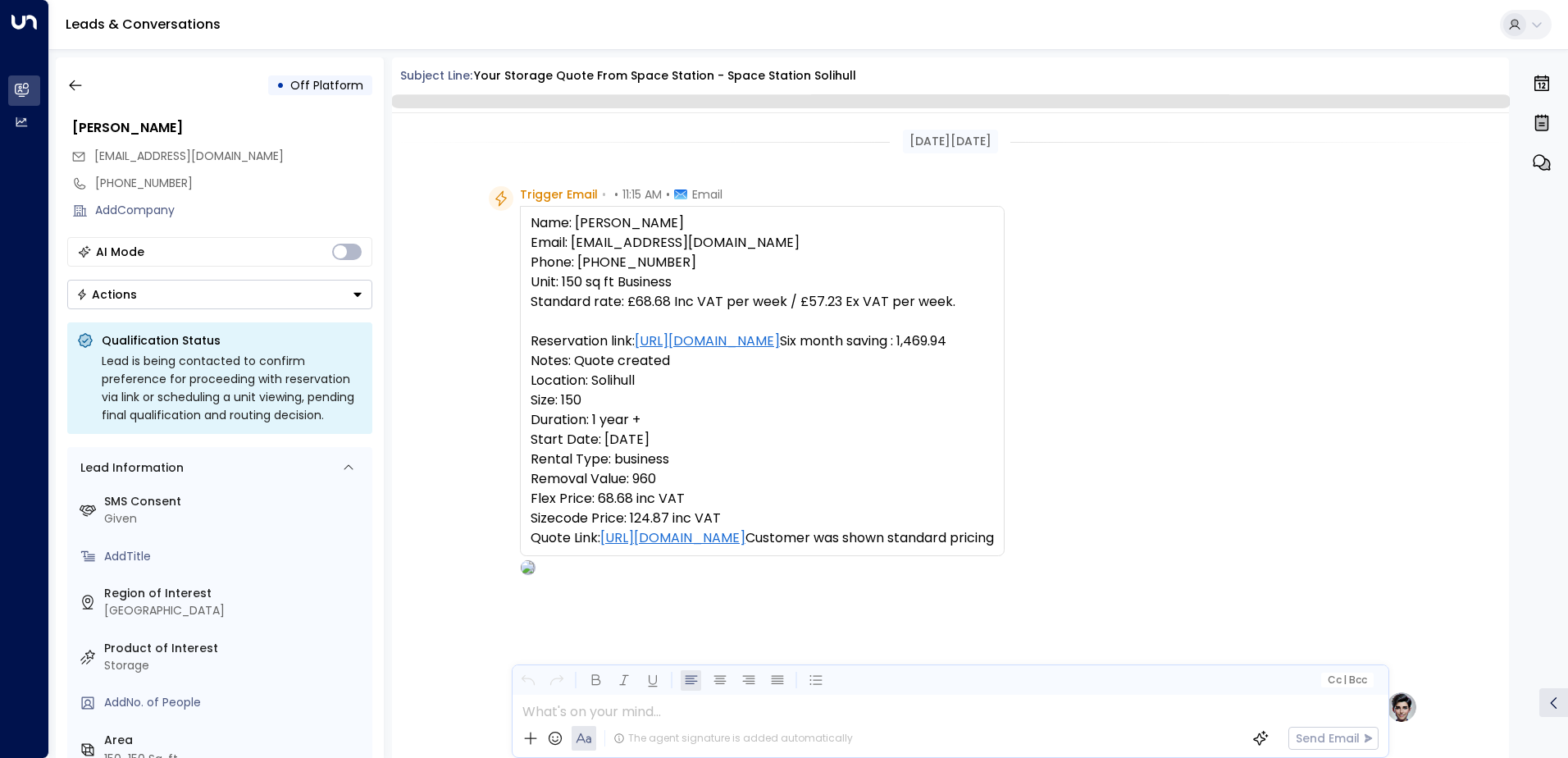
scroll to position [619, 0]
